Goal: Navigation & Orientation: Find specific page/section

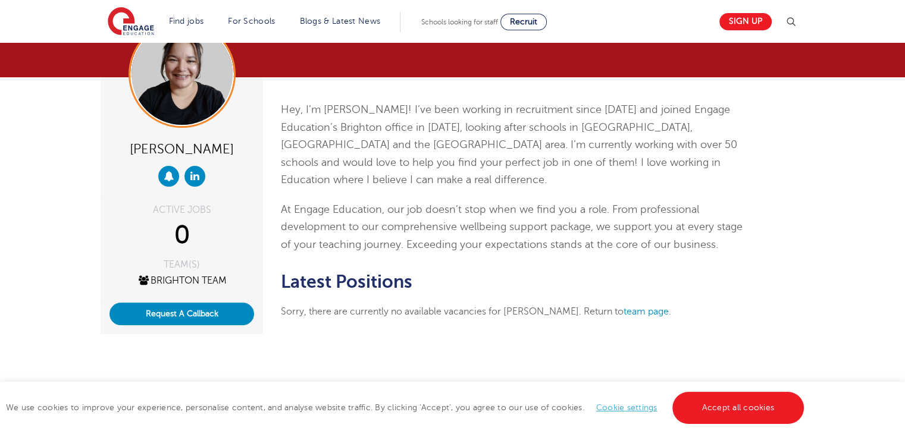
scroll to position [60, 0]
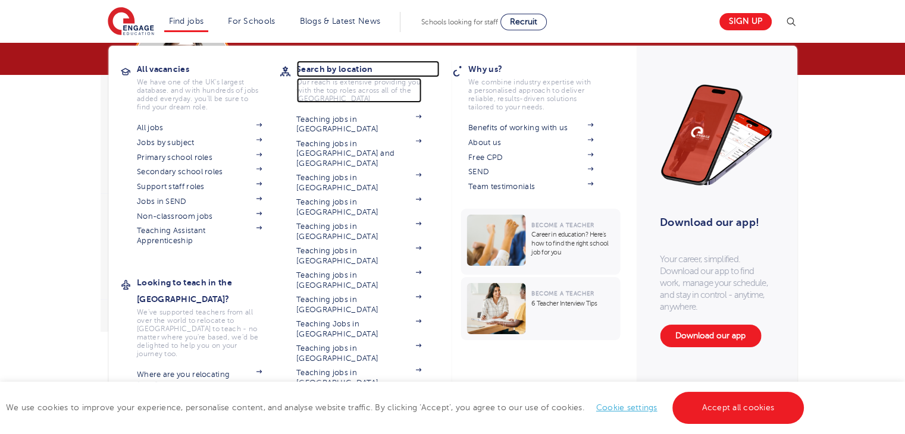
click at [317, 67] on h3 "Search by location" at bounding box center [367, 69] width 143 height 17
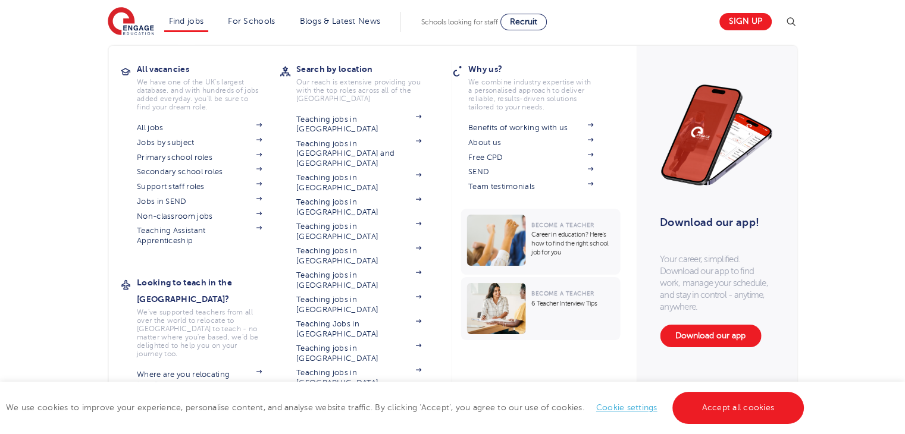
scroll to position [238, 0]
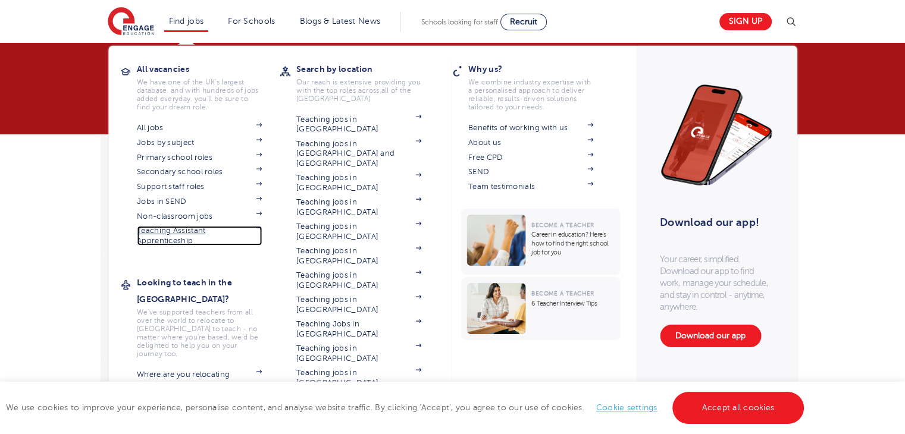
click at [165, 233] on link "Teaching Assistant Apprenticeship" at bounding box center [199, 236] width 125 height 20
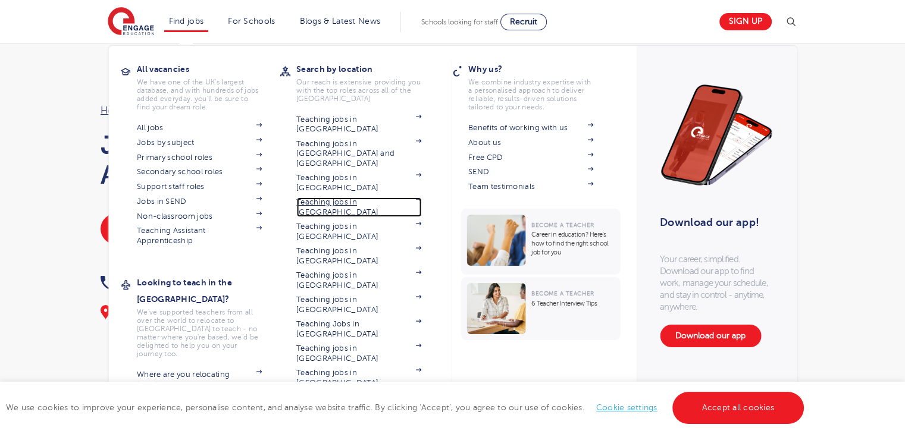
click at [346, 198] on link "Teaching jobs in [GEOGRAPHIC_DATA]" at bounding box center [358, 208] width 125 height 20
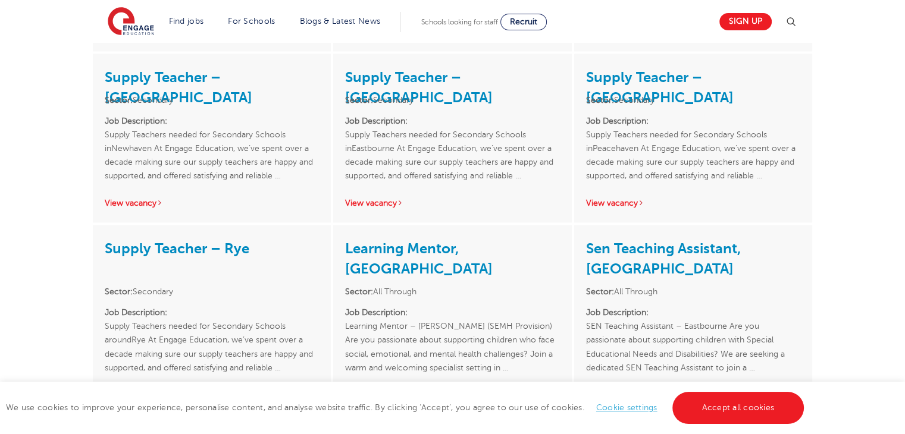
scroll to position [1845, 0]
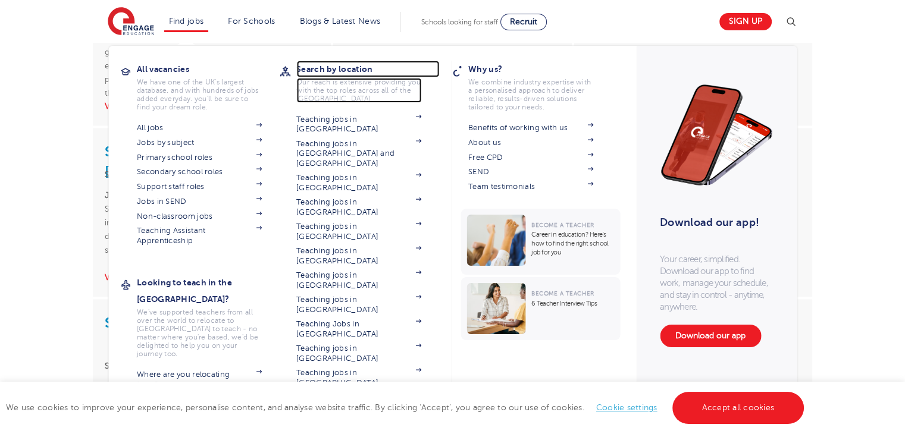
click at [309, 70] on h3 "Search by location" at bounding box center [367, 69] width 143 height 17
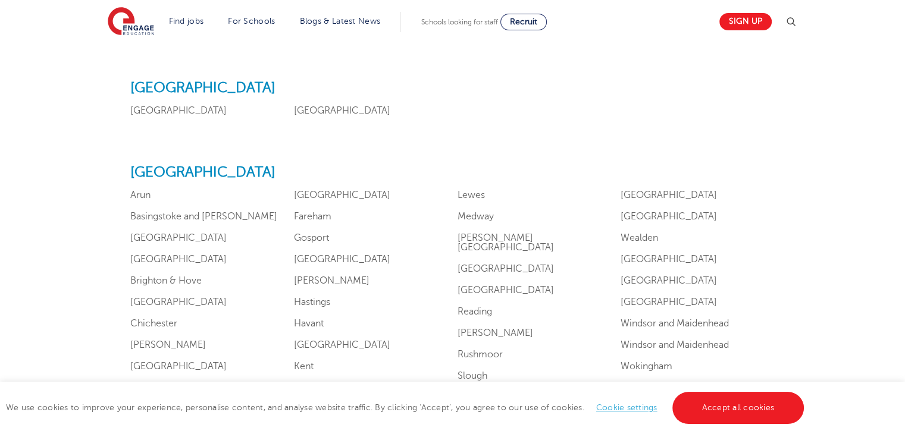
scroll to position [1071, 0]
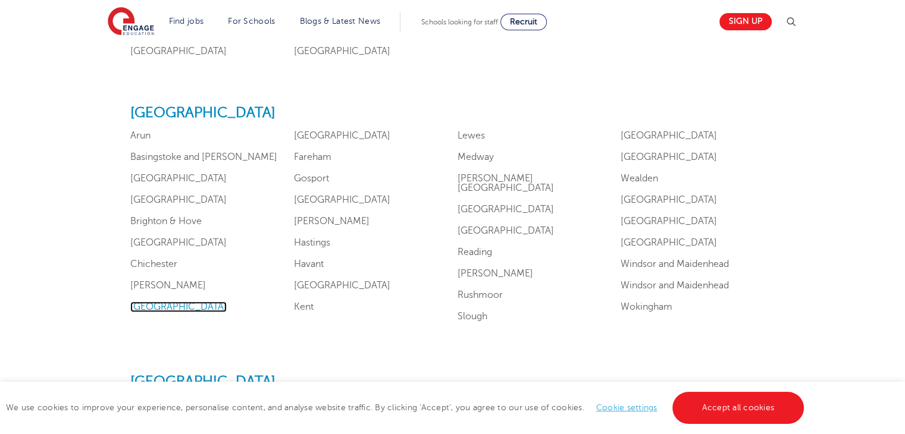
click at [140, 303] on link "[GEOGRAPHIC_DATA]" at bounding box center [178, 307] width 96 height 11
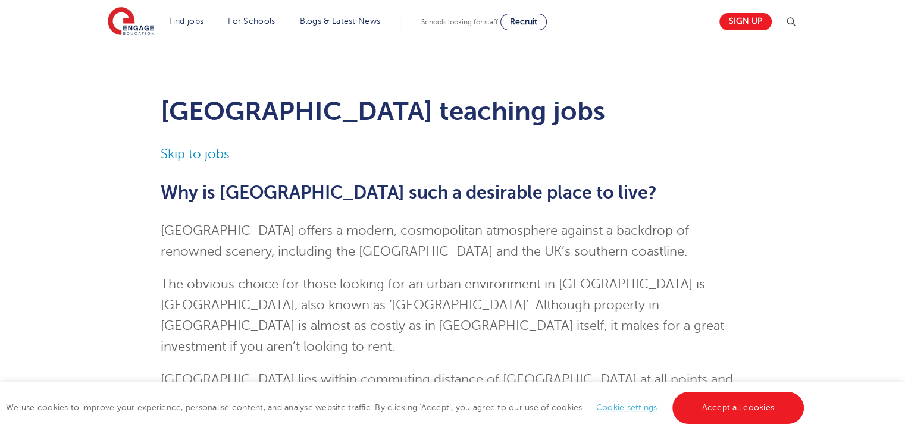
click at [780, 418] on link "Accept all cookies" at bounding box center [738, 408] width 132 height 32
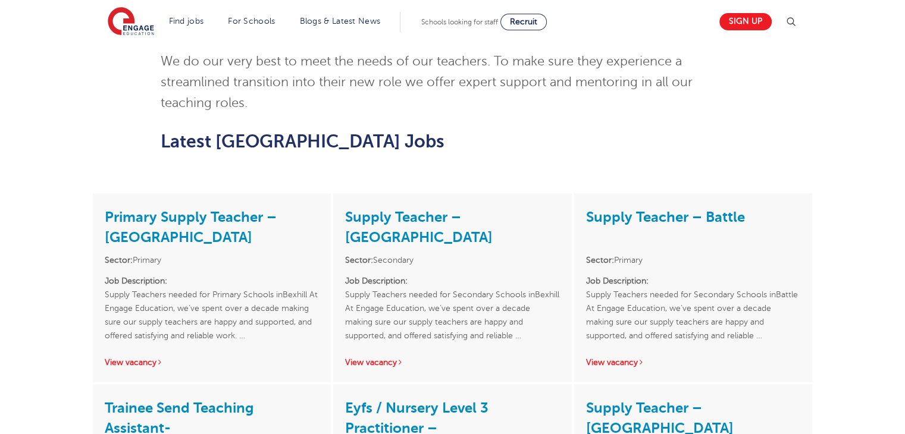
scroll to position [1547, 0]
